Goal: Understand process/instructions: Learn how to perform a task or action

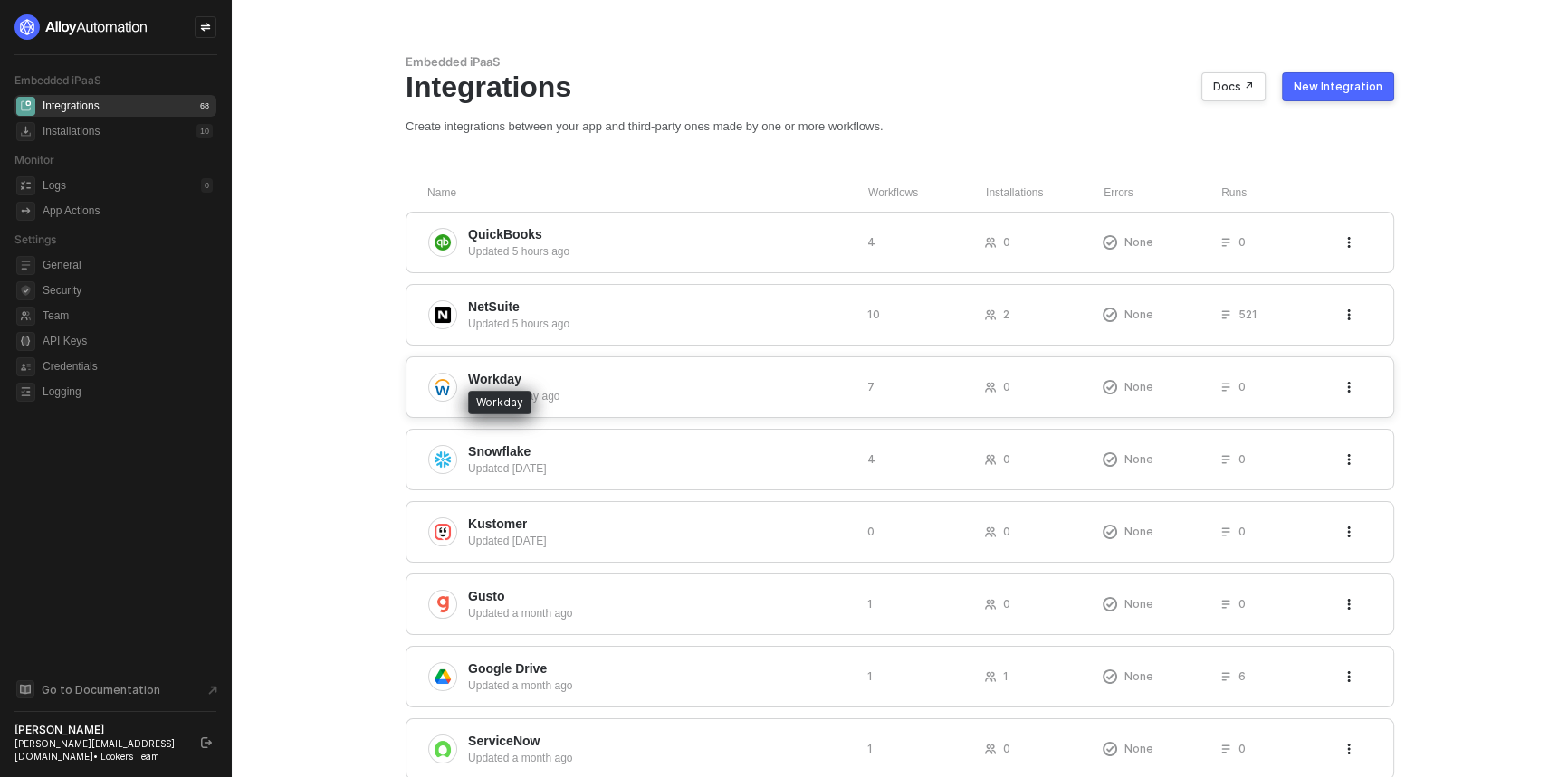
click at [513, 384] on span "Workday" at bounding box center [494, 379] width 54 height 19
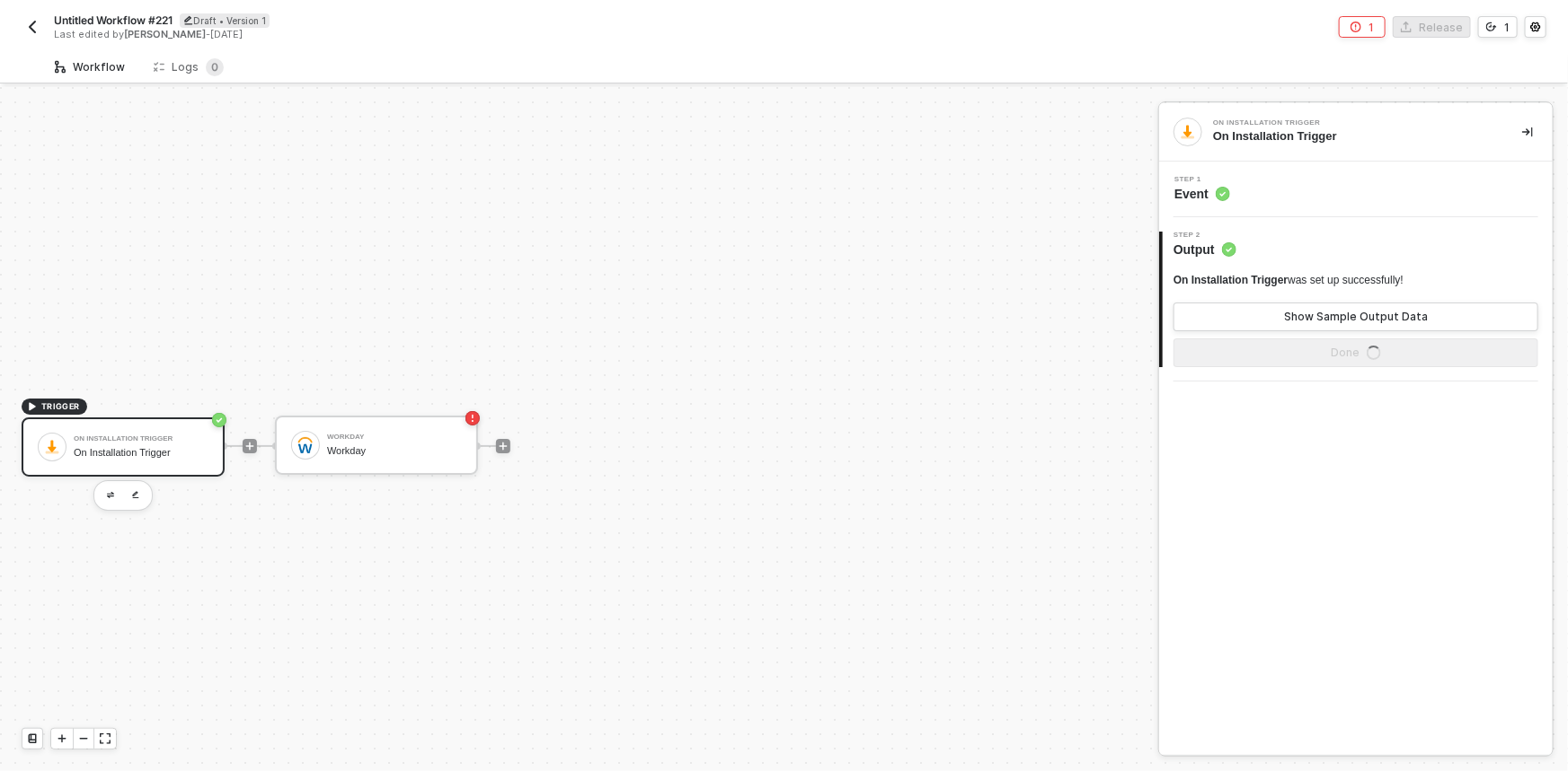
scroll to position [33, 0]
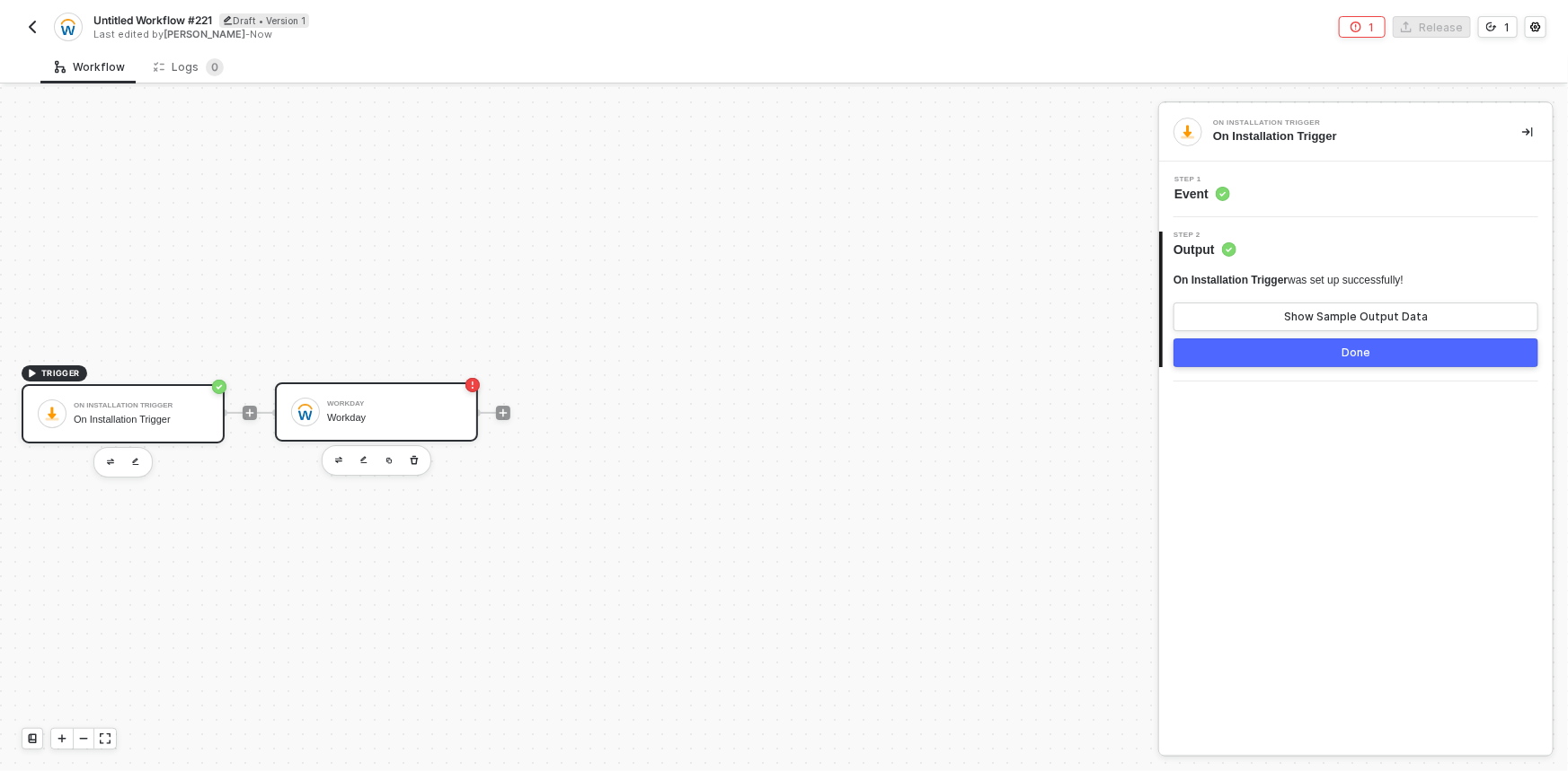
click at [323, 429] on div "Workday Workday" at bounding box center [377, 411] width 203 height 59
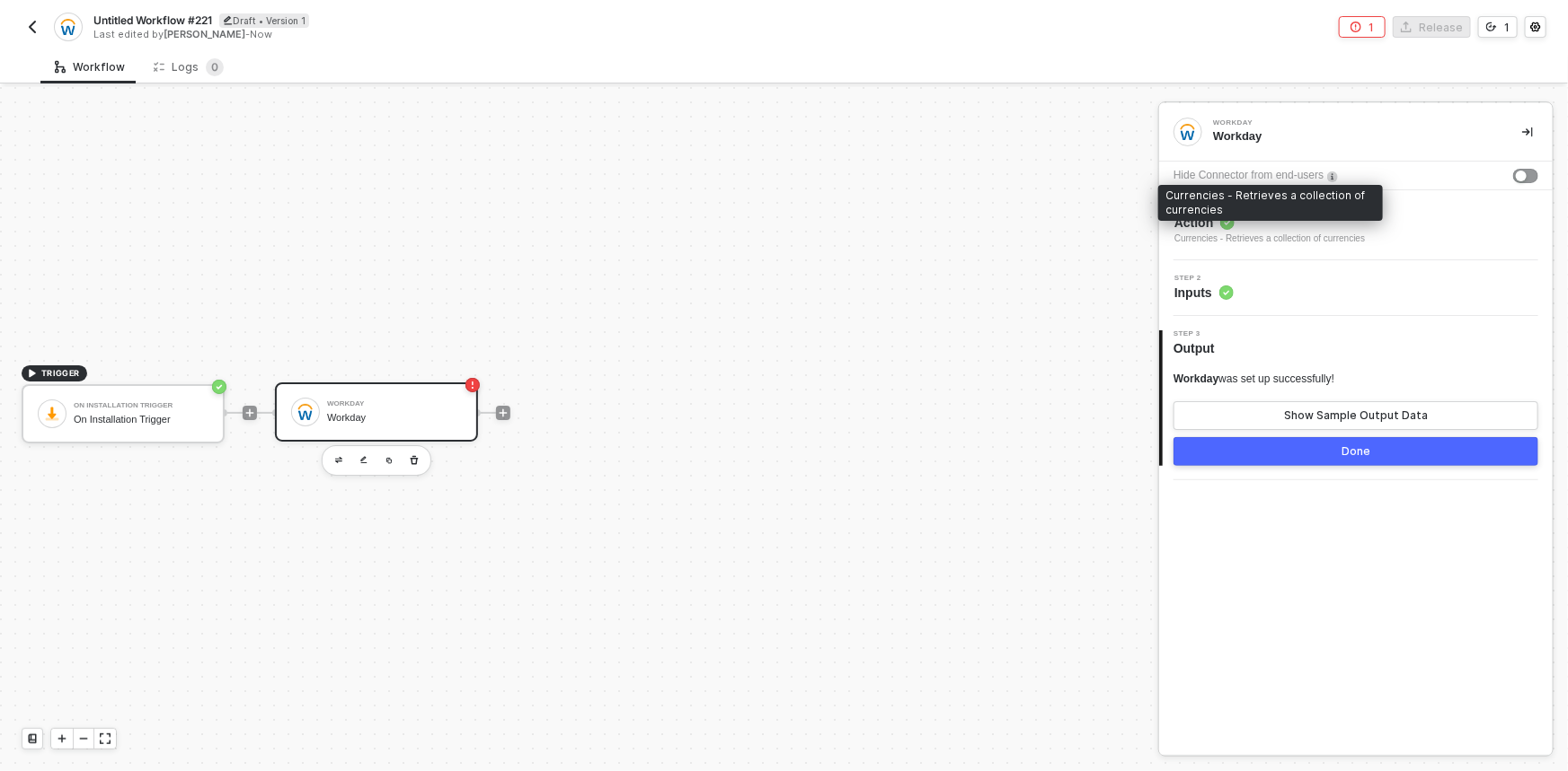
click at [1290, 232] on div "Currencies - Retrieves a collection of currencies" at bounding box center [1269, 238] width 191 height 15
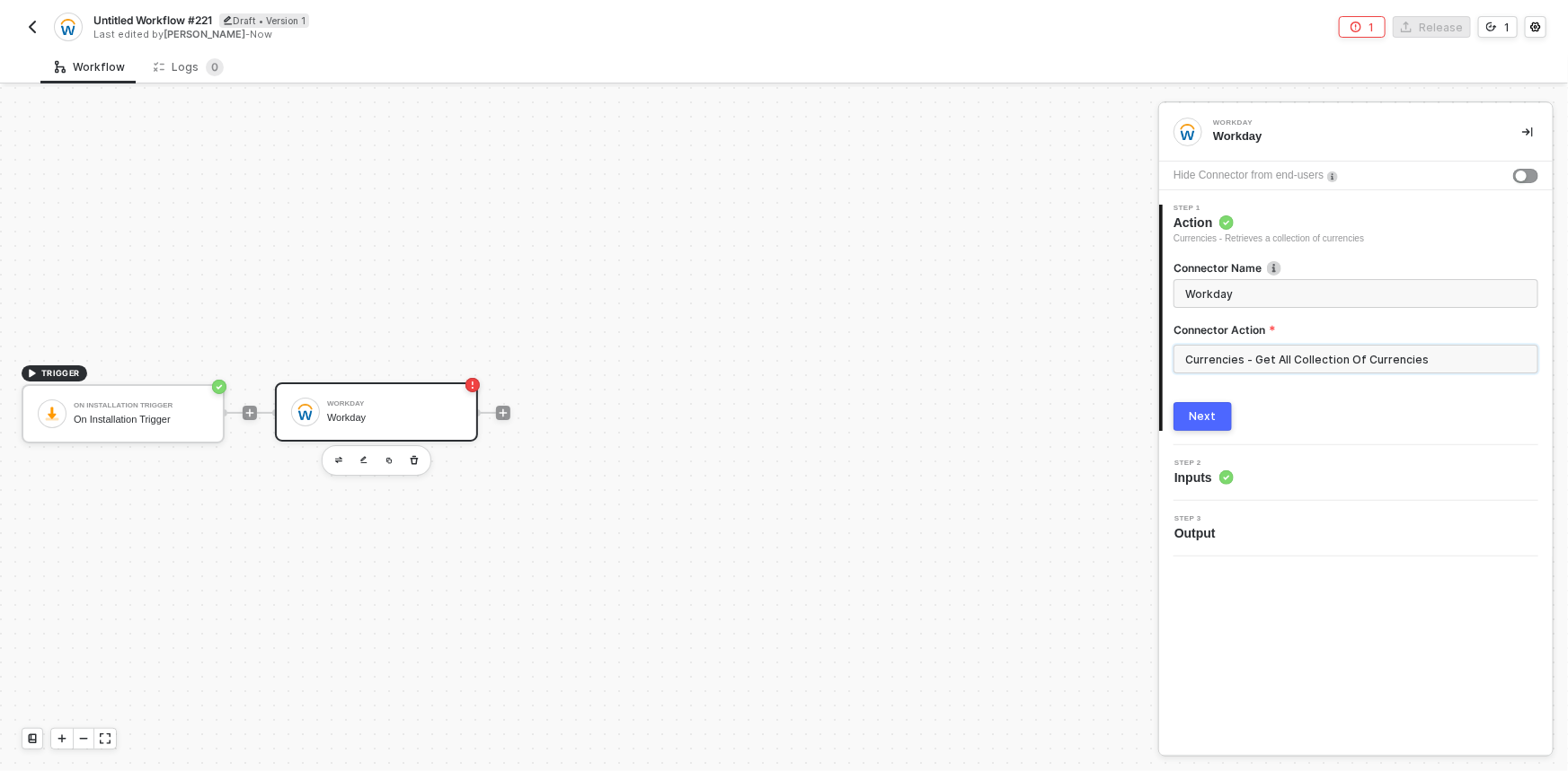
click at [1260, 362] on input "Currencies - Get All Collection Of Currencies" at bounding box center [1355, 359] width 365 height 29
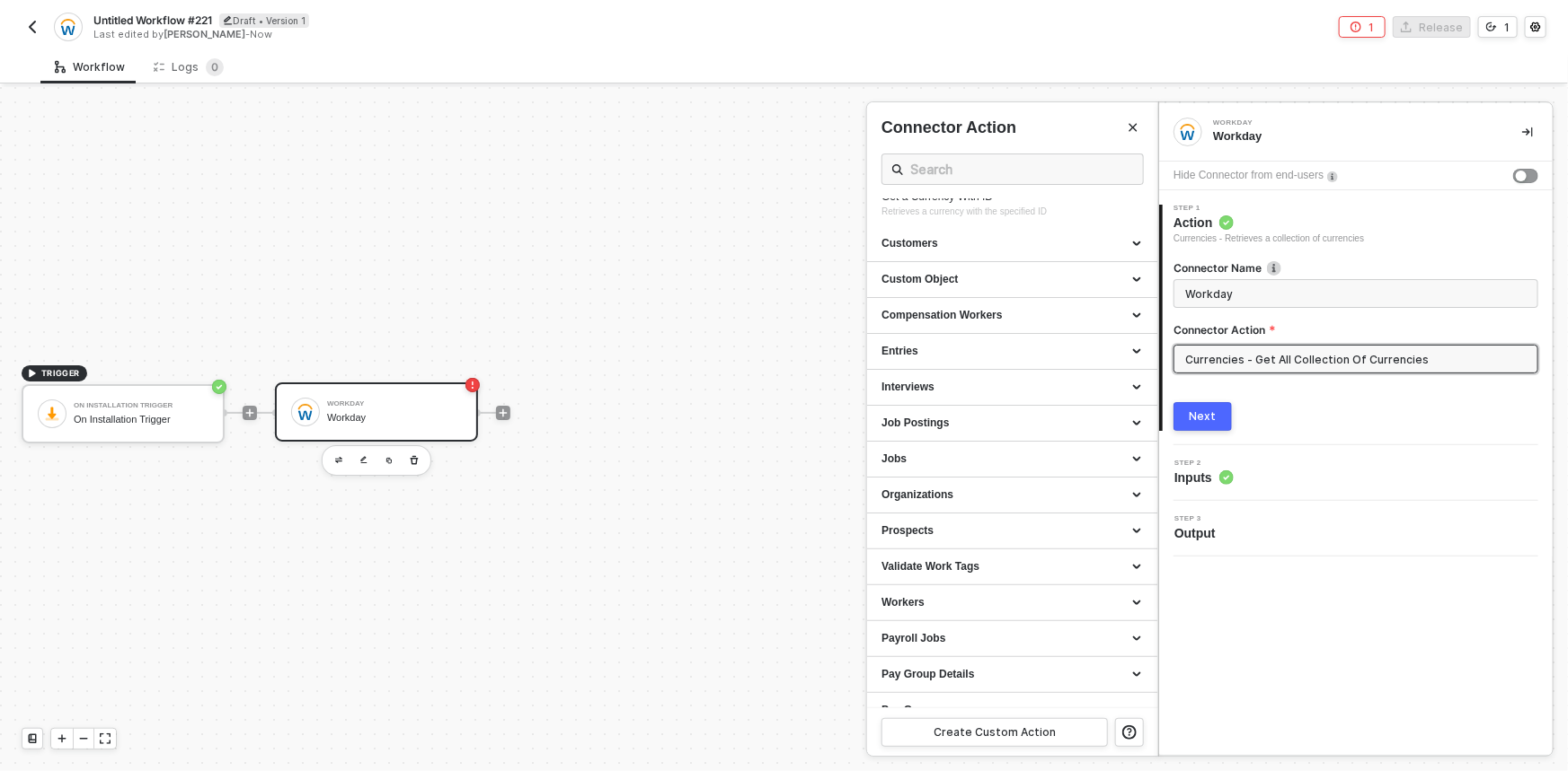
scroll to position [299, 0]
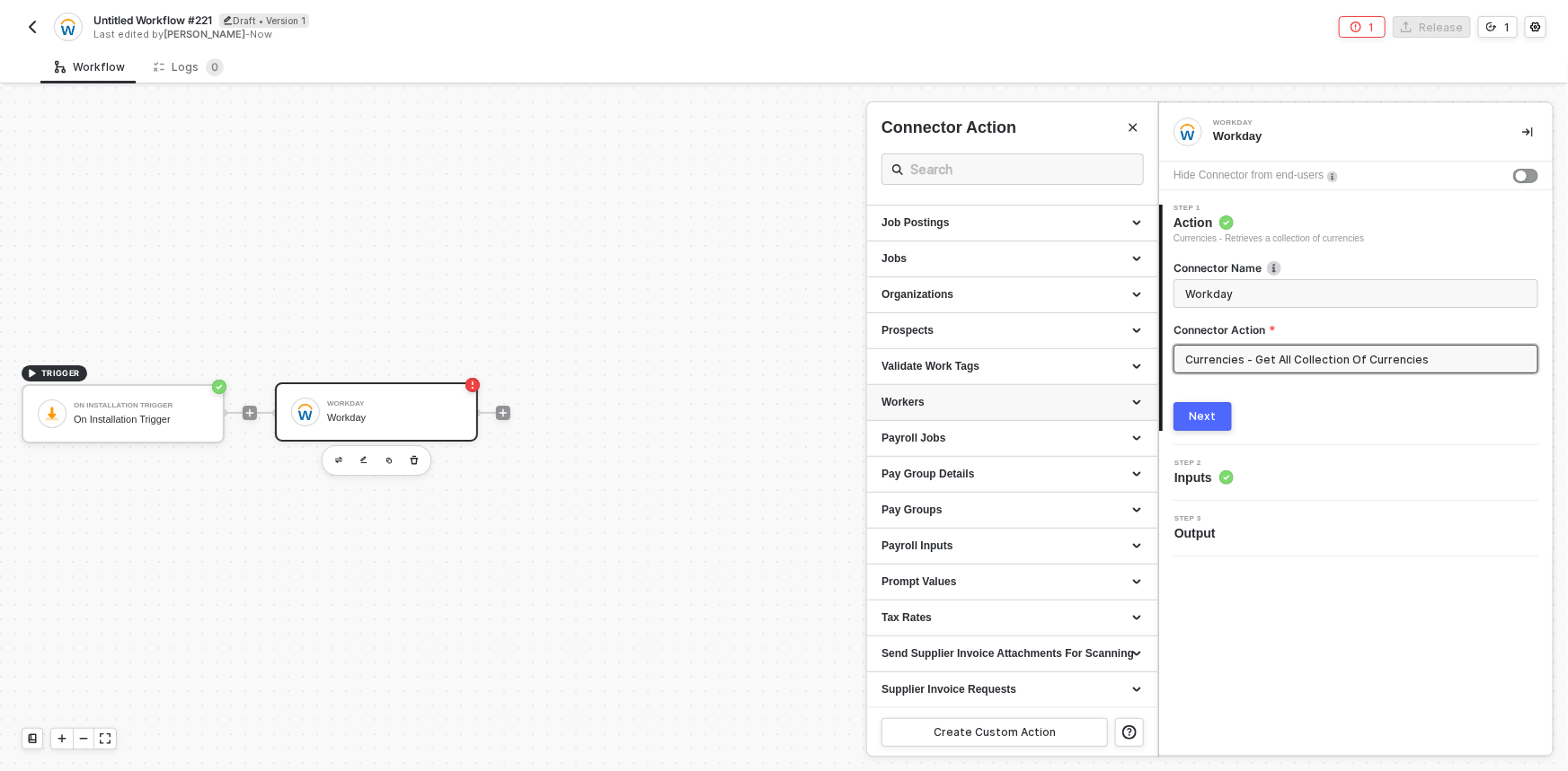
click at [944, 406] on div "Workers" at bounding box center [1012, 402] width 261 height 15
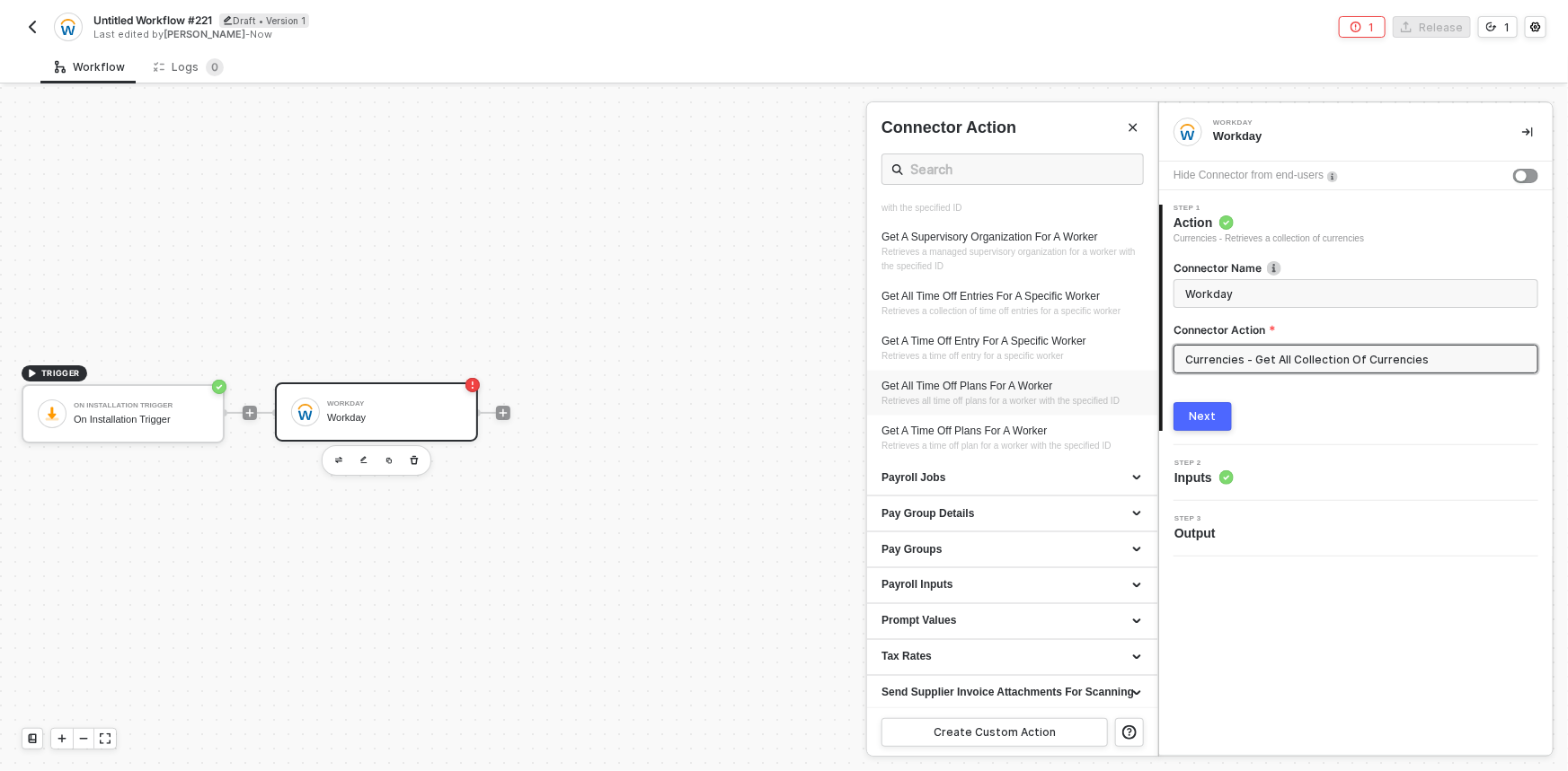
scroll to position [1430, 0]
